Goal: Check status: Check status

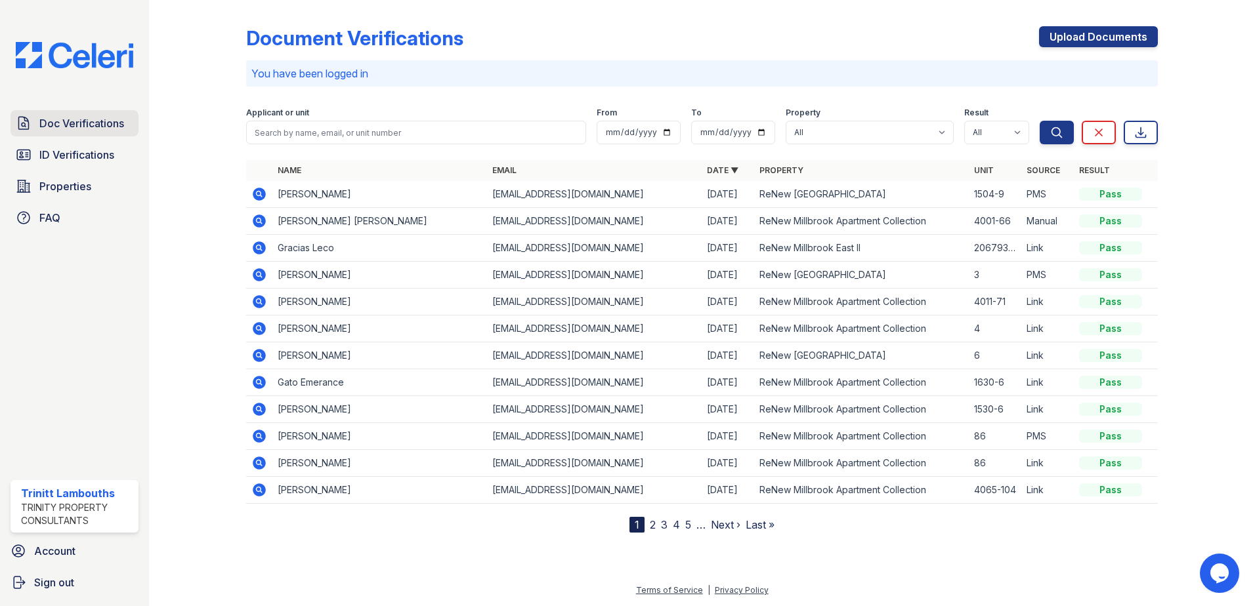
click at [53, 123] on span "Doc Verifications" at bounding box center [81, 124] width 85 height 16
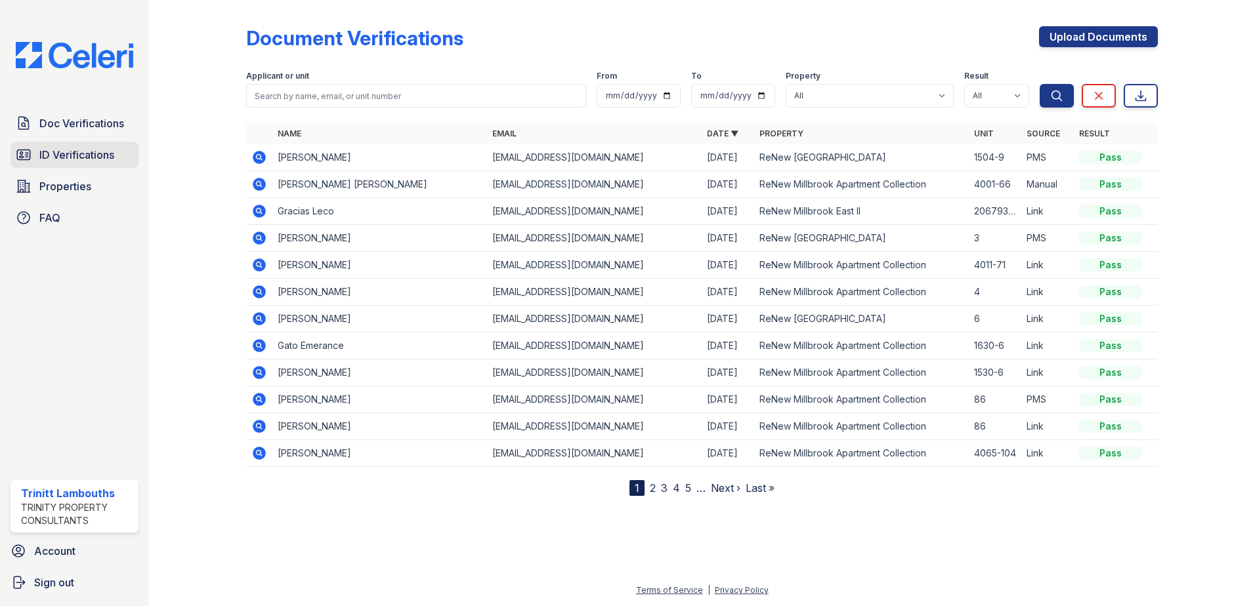
click at [104, 156] on span "ID Verifications" at bounding box center [76, 155] width 75 height 16
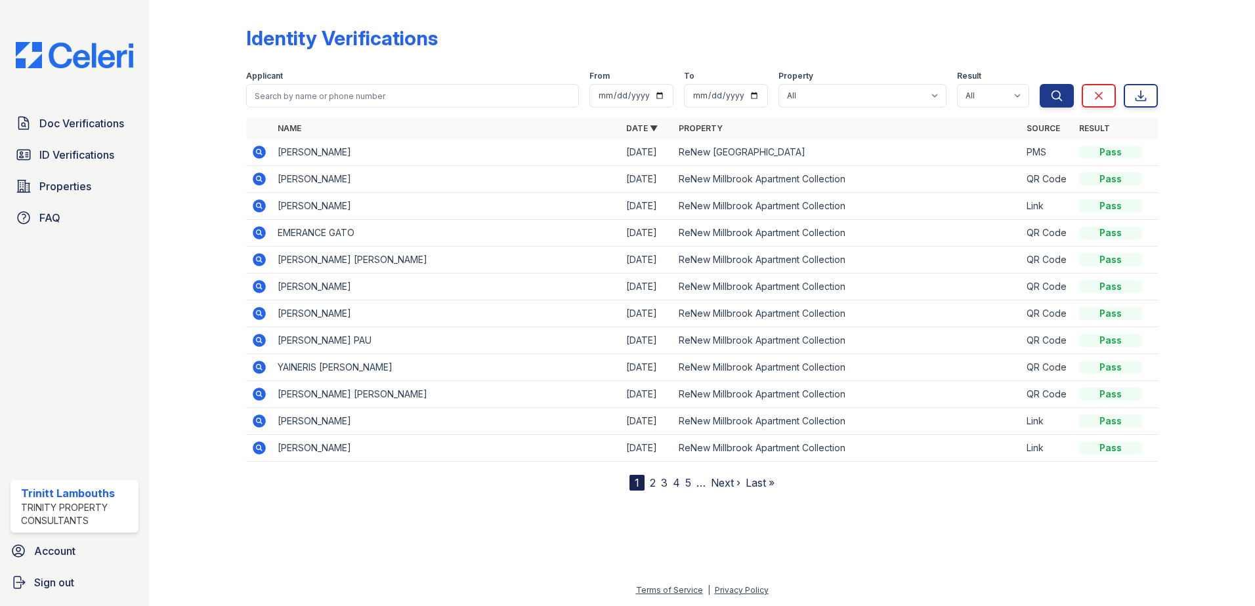
click at [96, 138] on div "Doc Verifications ID Verifications Properties FAQ" at bounding box center [74, 170] width 138 height 121
click at [84, 155] on span "ID Verifications" at bounding box center [76, 155] width 75 height 16
click at [324, 100] on input "search" at bounding box center [412, 96] width 333 height 24
type input "Struck"
click at [1040, 84] on button "Search" at bounding box center [1057, 96] width 34 height 24
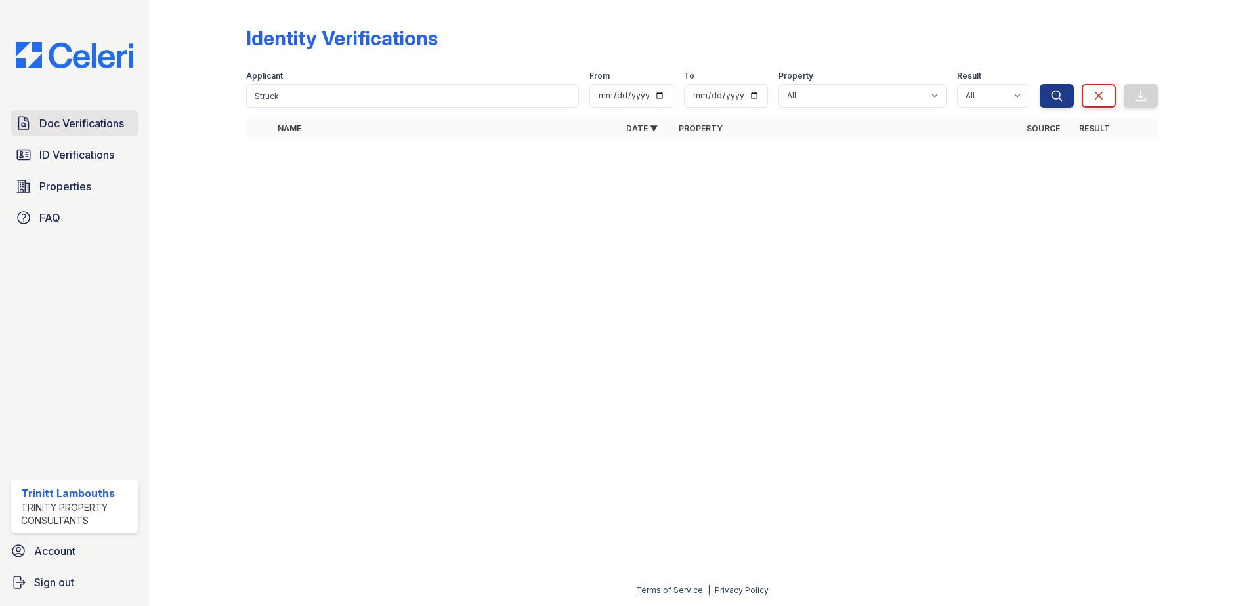
click at [84, 119] on span "Doc Verifications" at bounding box center [81, 124] width 85 height 16
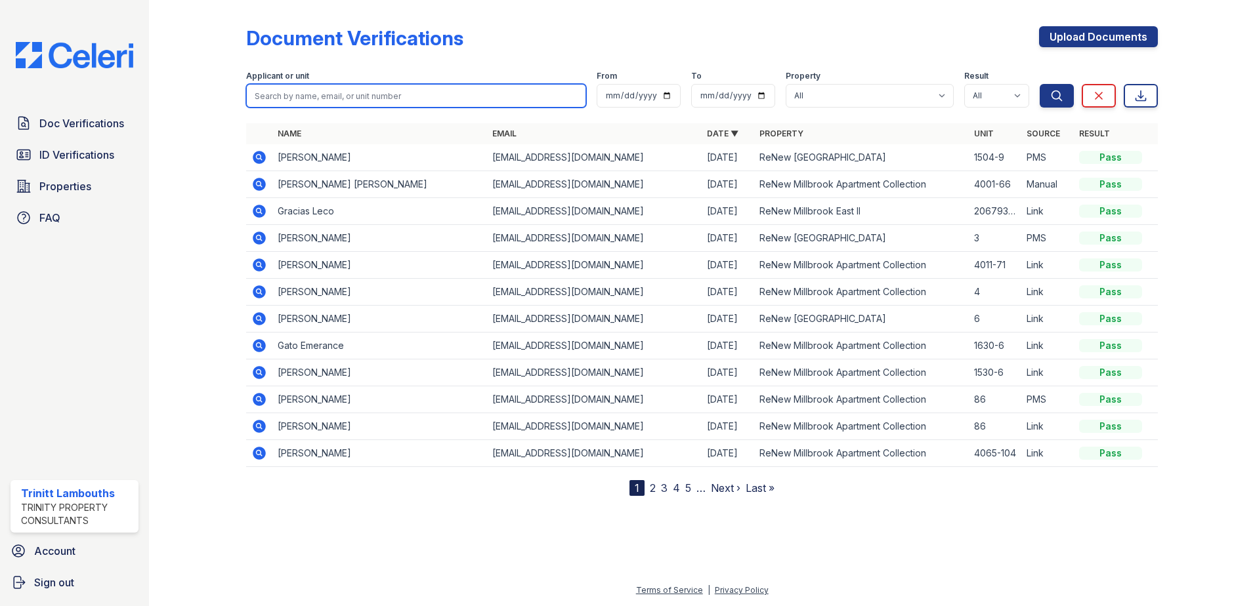
click at [331, 98] on input "search" at bounding box center [416, 96] width 340 height 24
type input "struck"
click at [1040, 84] on button "Search" at bounding box center [1057, 96] width 34 height 24
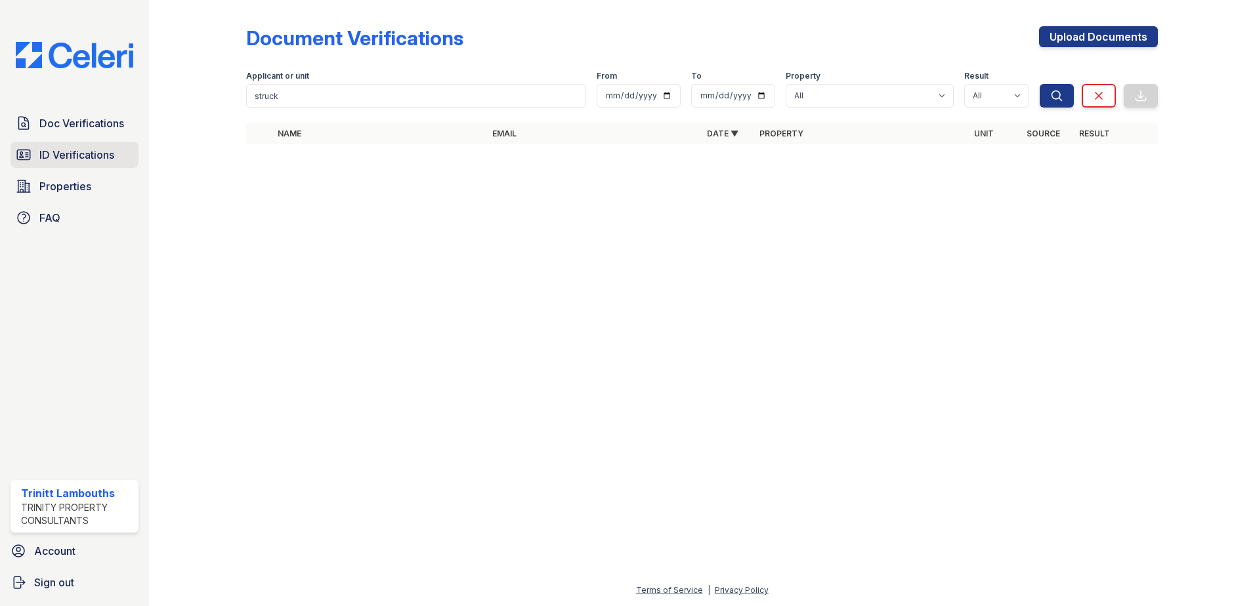
click at [55, 151] on span "ID Verifications" at bounding box center [76, 155] width 75 height 16
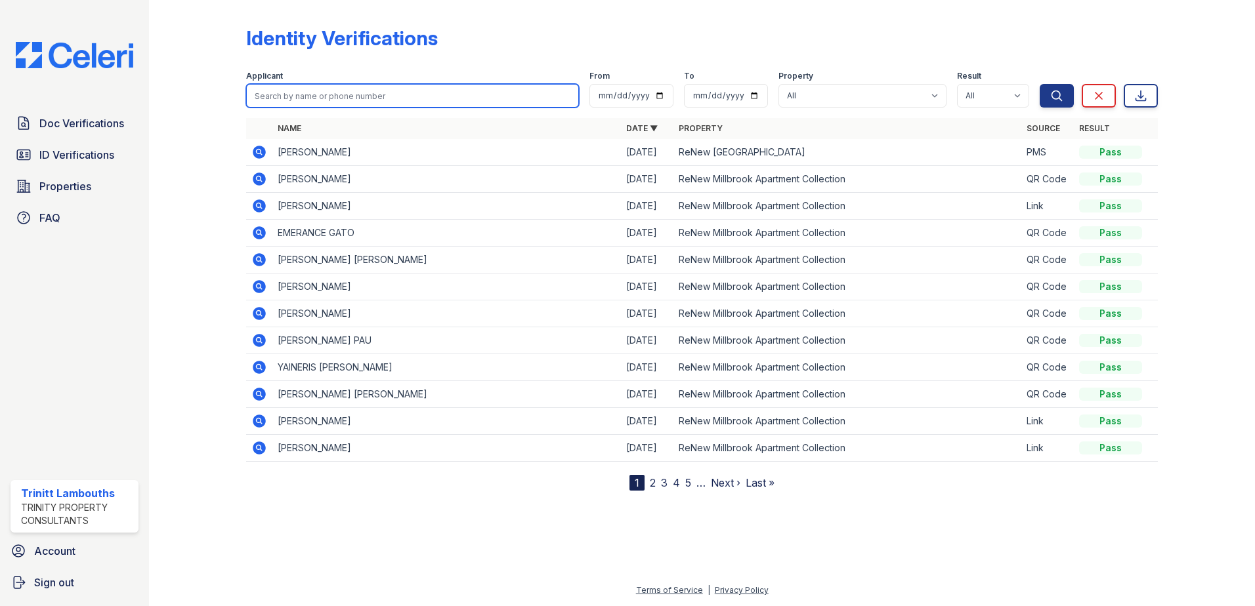
click at [286, 96] on input "search" at bounding box center [412, 96] width 333 height 24
click at [536, 524] on div at bounding box center [702, 547] width 1064 height 71
click at [254, 282] on icon at bounding box center [259, 287] width 16 height 16
